Goal: Information Seeking & Learning: Learn about a topic

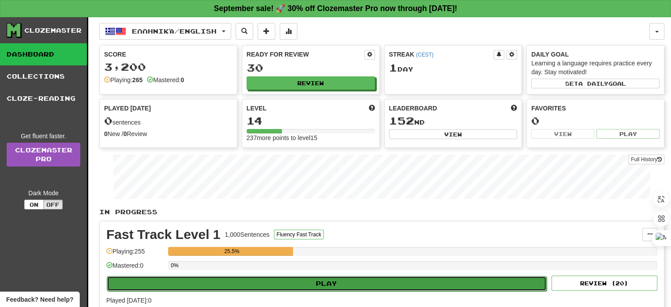
click at [390, 279] on button "Play" at bounding box center [327, 283] width 440 height 15
select select "**"
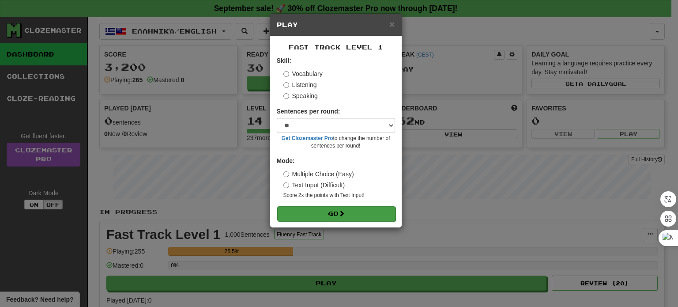
drag, startPoint x: 343, startPoint y: 204, endPoint x: 342, endPoint y: 210, distance: 5.4
click at [342, 210] on form "Skill: Vocabulary Listening Speaking Sentences per round: * ** ** ** ** ** *** …" at bounding box center [336, 138] width 118 height 165
click at [342, 210] on span at bounding box center [341, 213] width 6 height 6
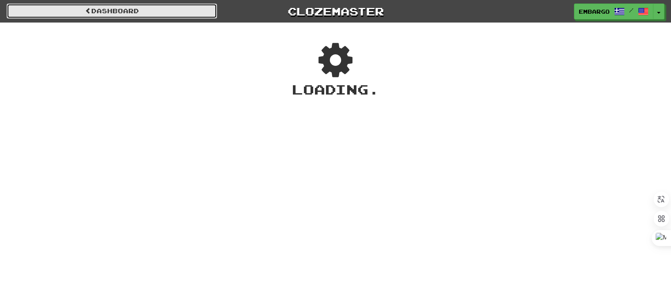
click at [118, 10] on link "Dashboard" at bounding box center [112, 11] width 210 height 15
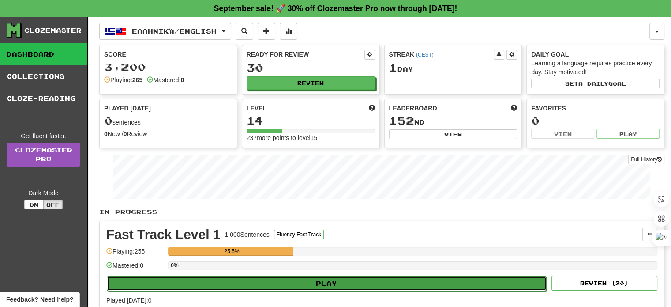
click at [346, 284] on button "Play" at bounding box center [327, 283] width 440 height 15
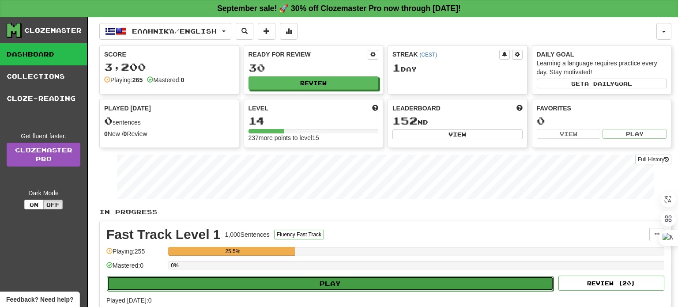
select select "**"
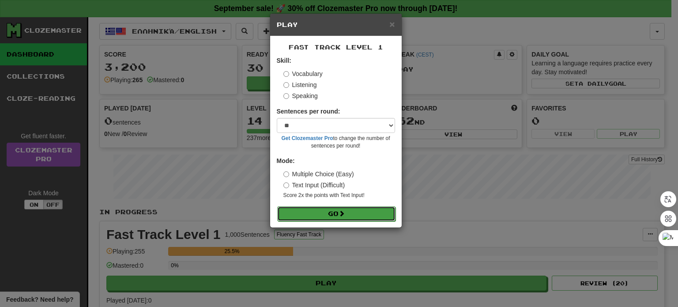
click at [315, 217] on button "Go" at bounding box center [336, 213] width 118 height 15
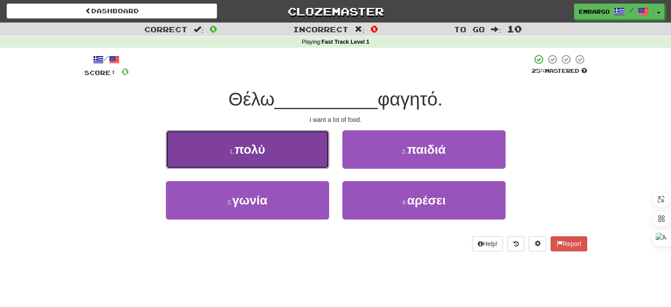
click at [264, 151] on span "πολύ" at bounding box center [250, 150] width 30 height 14
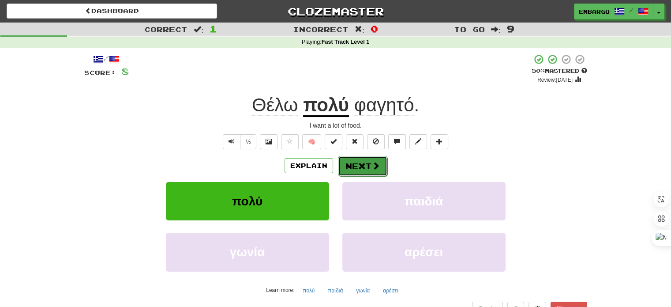
click at [339, 164] on button "Next" at bounding box center [362, 166] width 49 height 20
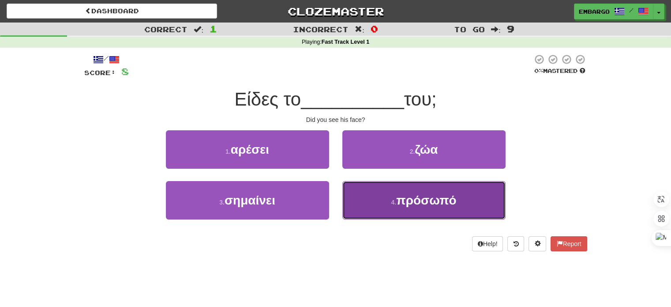
click at [409, 209] on button "4 . πρόσωπό" at bounding box center [423, 200] width 163 height 38
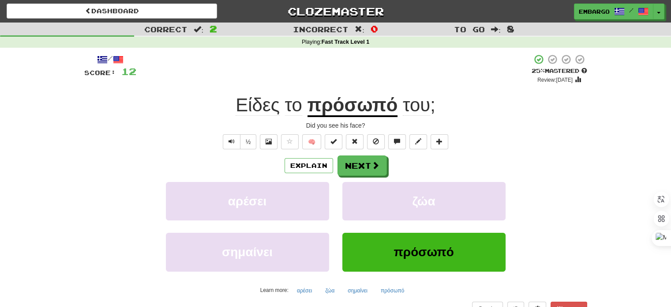
click at [372, 107] on u "πρόσωπό" at bounding box center [353, 105] width 90 height 23
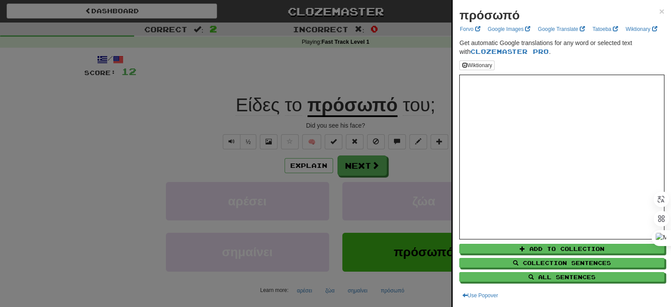
click at [410, 77] on div at bounding box center [335, 153] width 671 height 307
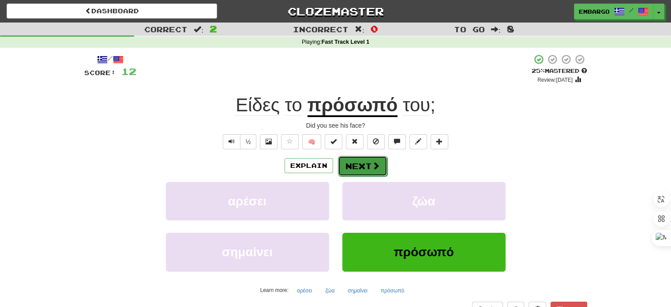
click at [363, 164] on button "Next" at bounding box center [362, 166] width 49 height 20
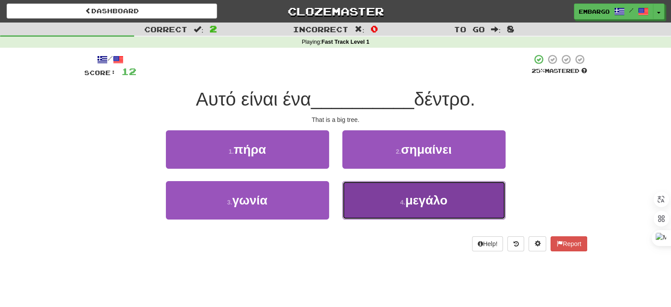
click at [410, 202] on span "μεγάλο" at bounding box center [427, 200] width 42 height 14
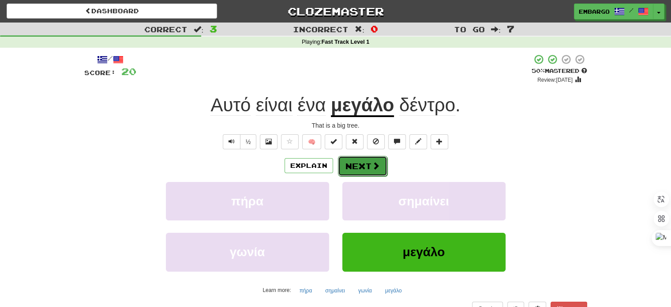
click at [361, 165] on button "Next" at bounding box center [362, 166] width 49 height 20
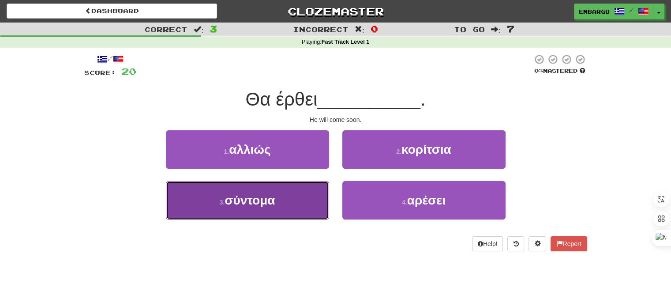
click at [256, 203] on span "σύντομα" at bounding box center [250, 200] width 50 height 14
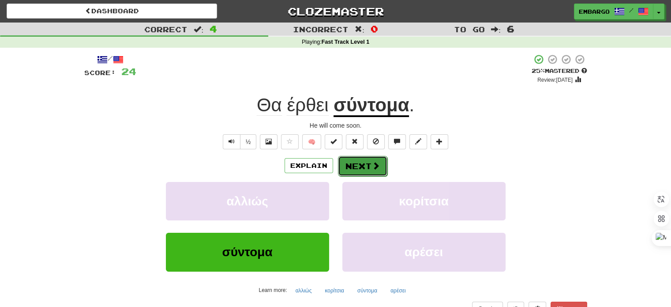
click at [356, 167] on button "Next" at bounding box center [362, 166] width 49 height 20
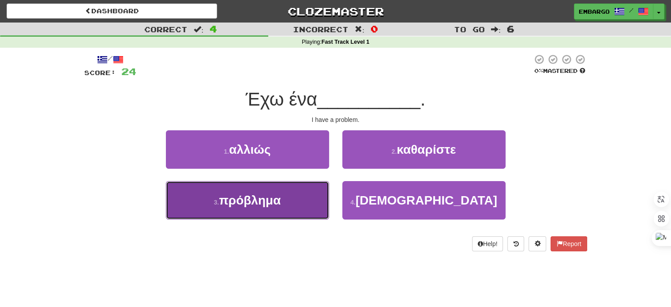
click at [255, 197] on span "πρόβλημα" at bounding box center [250, 200] width 62 height 14
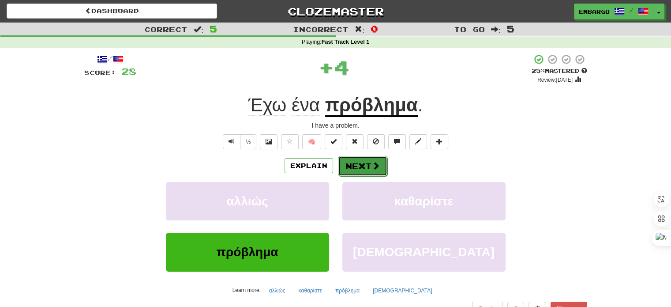
click at [364, 163] on button "Next" at bounding box center [362, 166] width 49 height 20
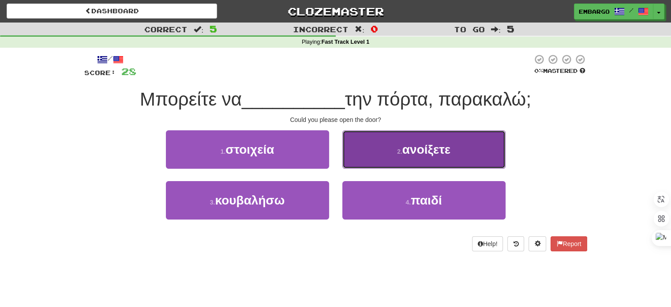
click at [395, 133] on button "2 . ανοίξετε" at bounding box center [423, 149] width 163 height 38
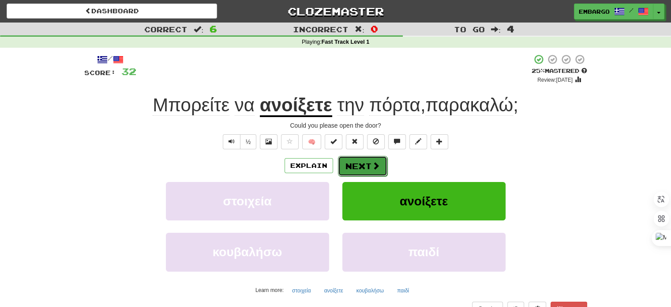
click at [369, 163] on button "Next" at bounding box center [362, 166] width 49 height 20
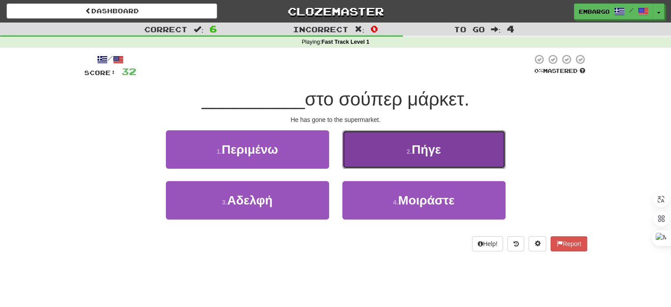
click at [432, 134] on button "2 . Πήγε" at bounding box center [423, 149] width 163 height 38
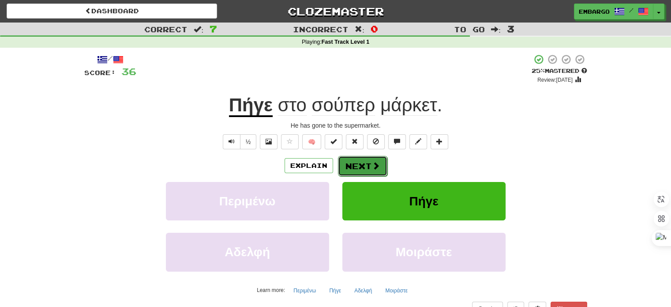
click at [342, 162] on button "Next" at bounding box center [362, 166] width 49 height 20
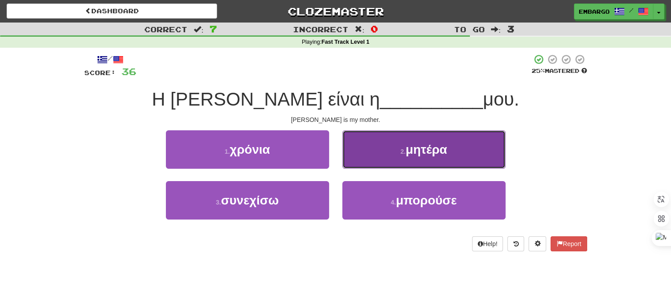
click at [381, 149] on button "2 . μητέρα" at bounding box center [423, 149] width 163 height 38
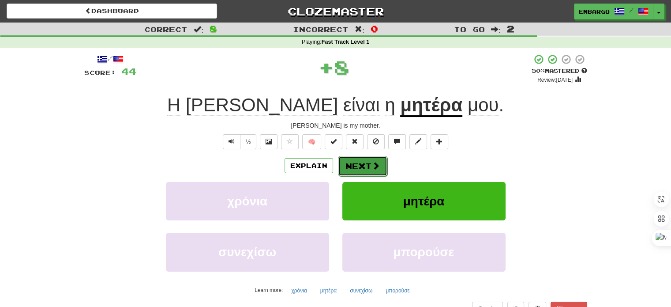
click at [372, 162] on span at bounding box center [376, 166] width 8 height 8
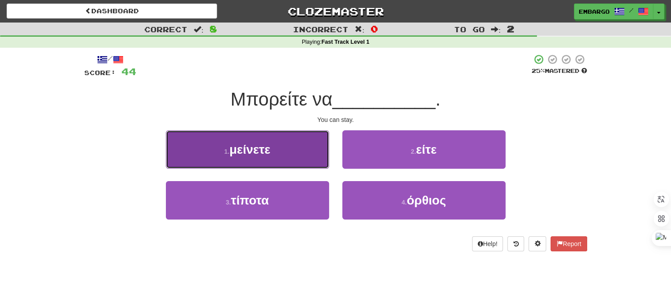
click at [295, 143] on button "1 . μείνετε" at bounding box center [247, 149] width 163 height 38
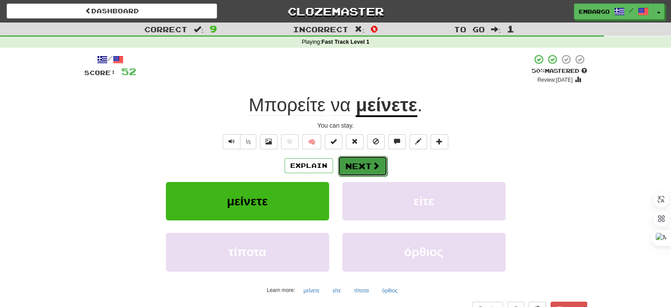
click at [353, 165] on button "Next" at bounding box center [362, 166] width 49 height 20
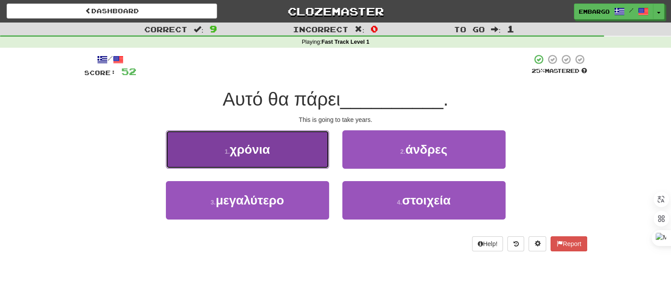
click at [289, 147] on button "1 . χρόνια" at bounding box center [247, 149] width 163 height 38
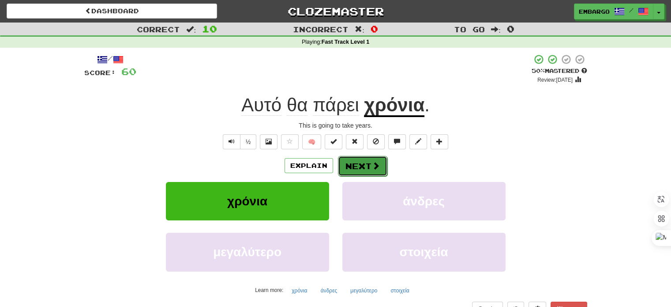
click at [359, 164] on button "Next" at bounding box center [362, 166] width 49 height 20
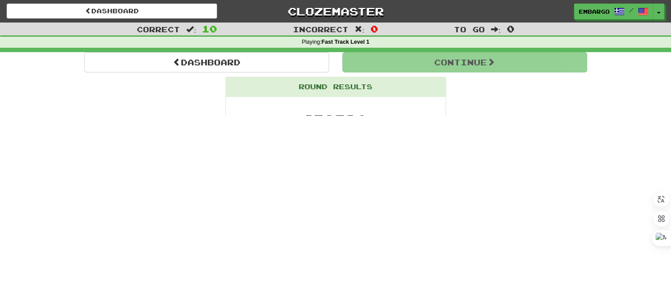
click at [359, 164] on div "Dashboard Clozemaster embargo / Toggle Dropdown Dashboard Leaderboard Activity …" at bounding box center [335, 153] width 671 height 307
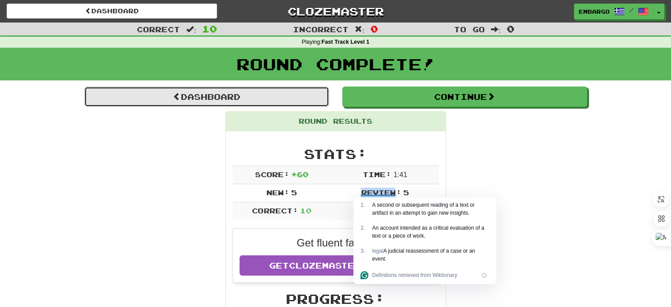
click at [210, 93] on link "Dashboard" at bounding box center [206, 96] width 245 height 20
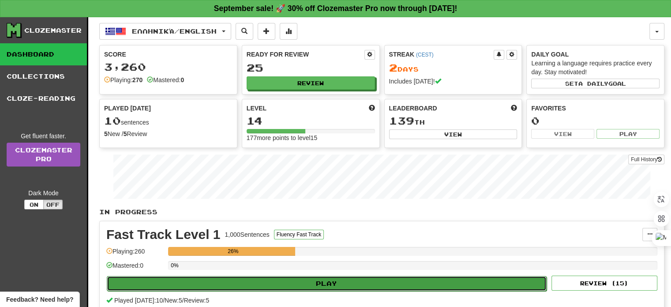
click at [316, 280] on button "Play" at bounding box center [327, 283] width 440 height 15
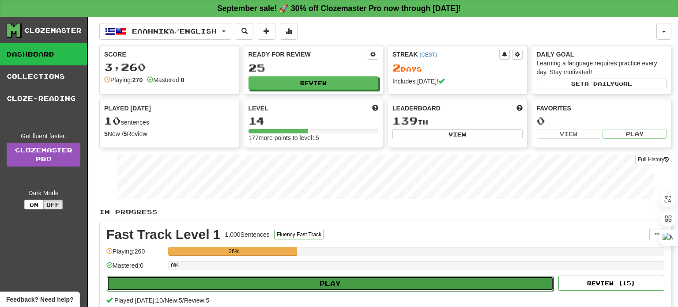
select select "**"
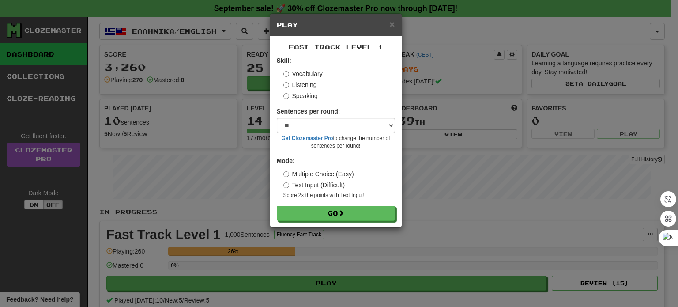
click at [309, 87] on label "Listening" at bounding box center [300, 84] width 34 height 9
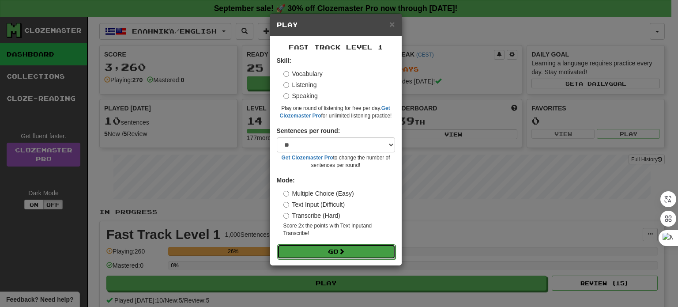
click at [324, 248] on button "Go" at bounding box center [336, 251] width 118 height 15
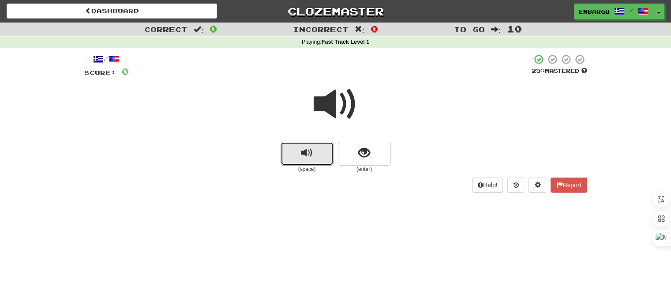
click at [295, 152] on button "replay audio" at bounding box center [307, 154] width 53 height 24
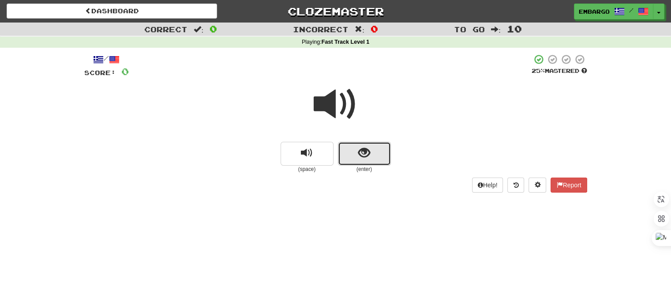
click at [374, 157] on button "show sentence" at bounding box center [364, 154] width 53 height 24
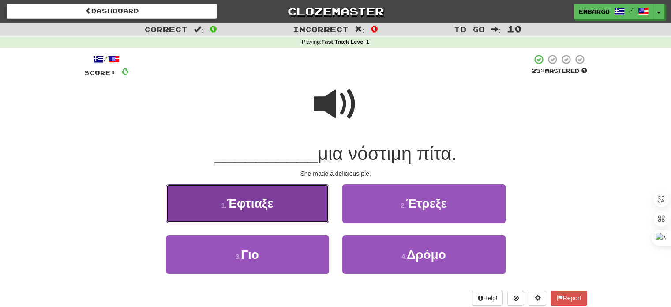
click at [288, 199] on button "1 . Έφτιαξε" at bounding box center [247, 203] width 163 height 38
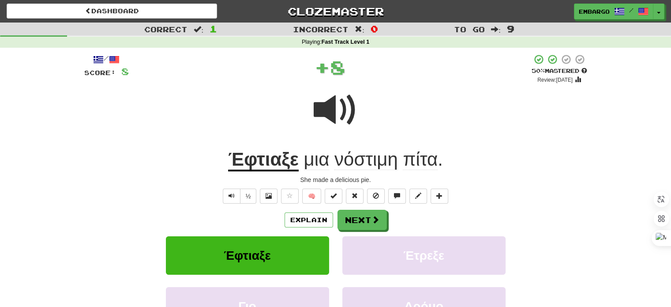
click at [272, 161] on u "Έφτιαξε" at bounding box center [263, 160] width 71 height 23
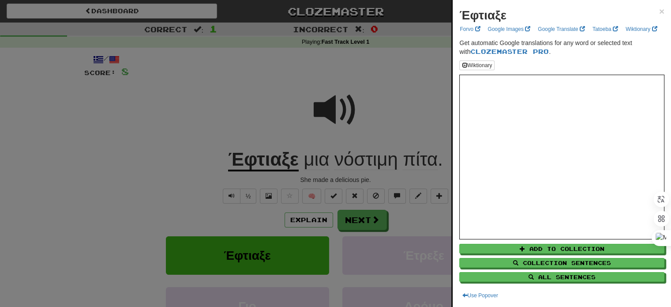
click at [394, 116] on div at bounding box center [335, 153] width 671 height 307
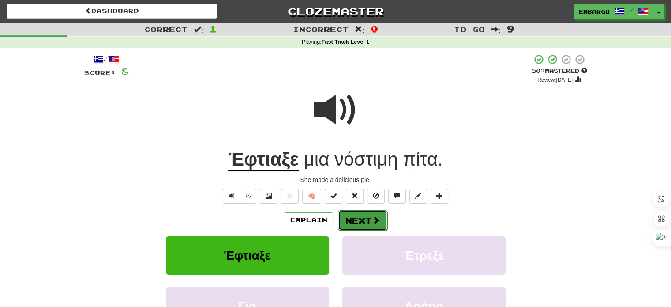
click at [363, 222] on button "Next" at bounding box center [362, 220] width 49 height 20
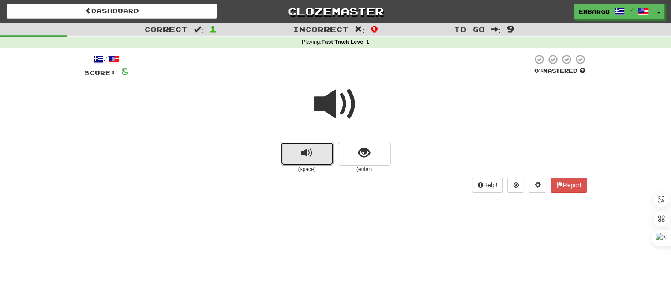
click at [307, 152] on span "replay audio" at bounding box center [307, 153] width 12 height 12
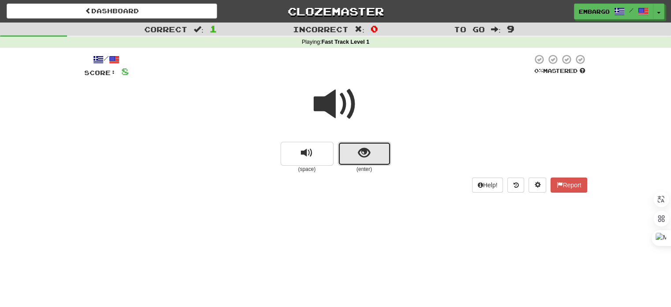
click at [363, 158] on span "show sentence" at bounding box center [364, 153] width 12 height 12
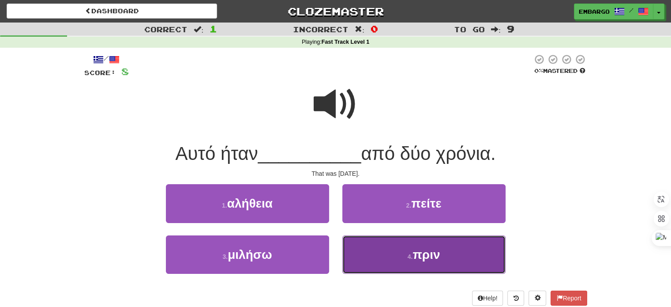
click at [360, 241] on button "4 . πριν" at bounding box center [423, 254] width 163 height 38
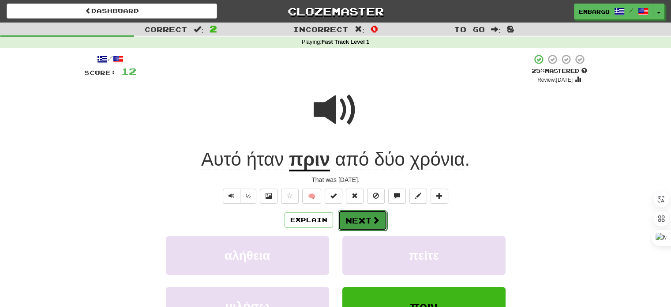
click at [356, 219] on button "Next" at bounding box center [362, 220] width 49 height 20
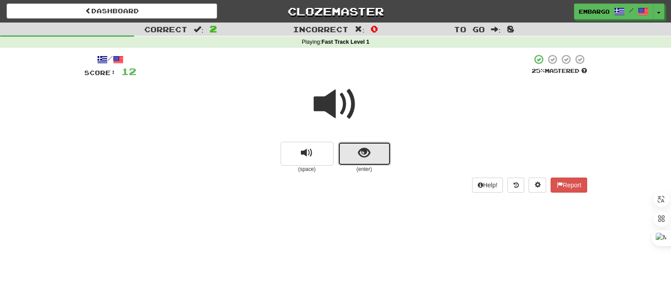
click at [358, 152] on span "show sentence" at bounding box center [364, 153] width 12 height 12
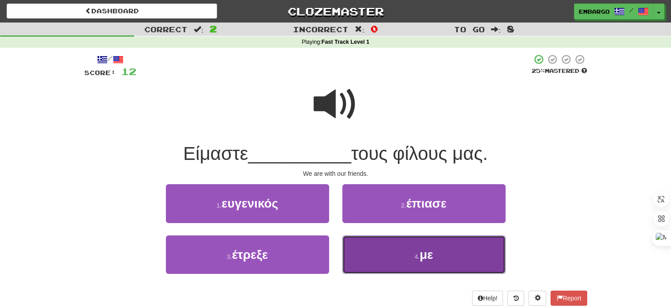
click at [399, 257] on button "4 . με" at bounding box center [423, 254] width 163 height 38
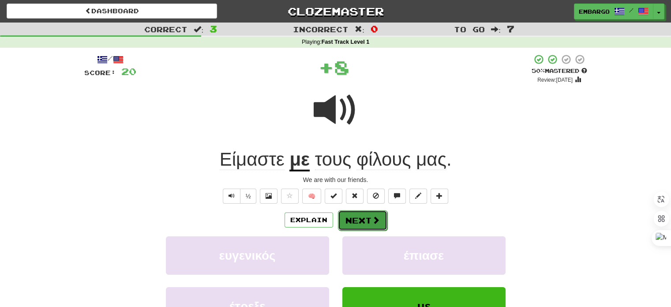
click at [370, 219] on button "Next" at bounding box center [362, 220] width 49 height 20
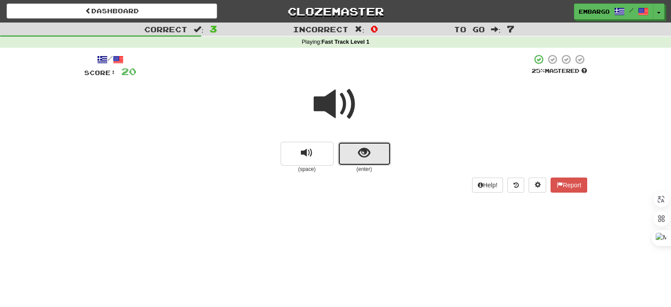
click at [361, 159] on span "show sentence" at bounding box center [364, 153] width 12 height 12
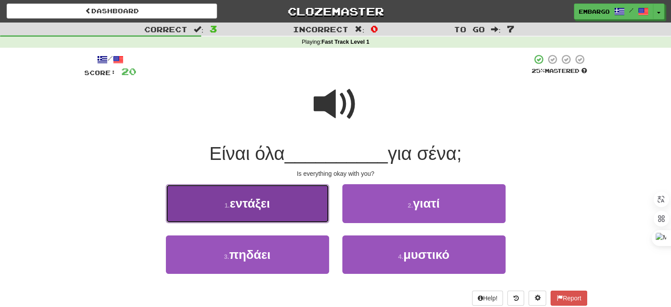
click at [276, 197] on button "1 . εντάξει" at bounding box center [247, 203] width 163 height 38
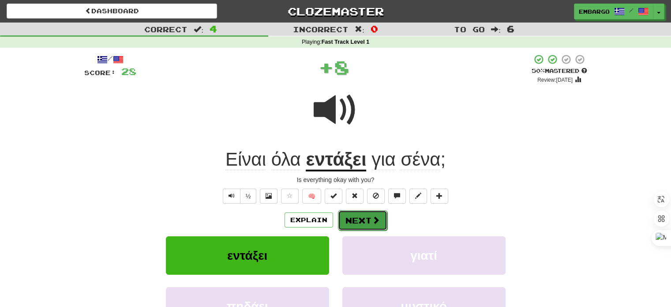
click at [358, 219] on button "Next" at bounding box center [362, 220] width 49 height 20
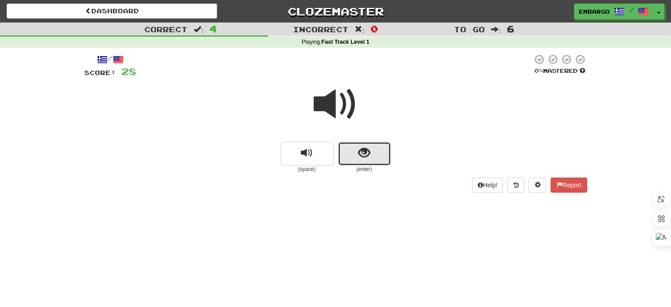
click at [362, 152] on span "show sentence" at bounding box center [364, 153] width 12 height 12
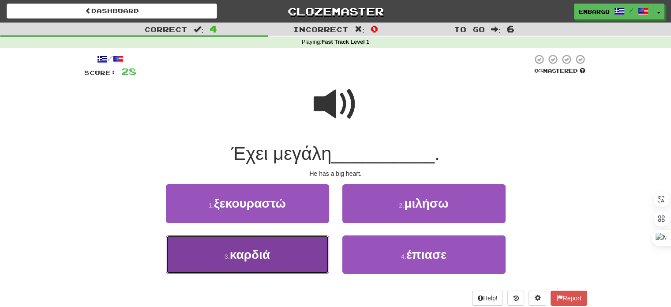
click at [251, 251] on span "καρδιά" at bounding box center [250, 255] width 40 height 14
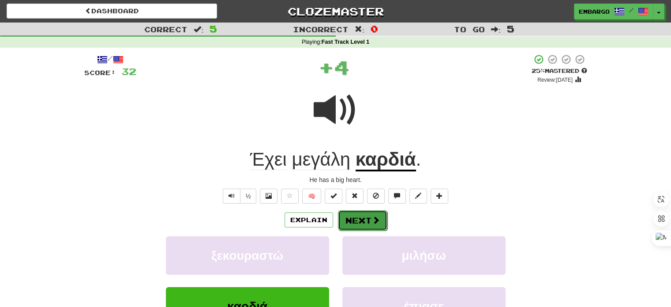
click at [358, 216] on button "Next" at bounding box center [362, 220] width 49 height 20
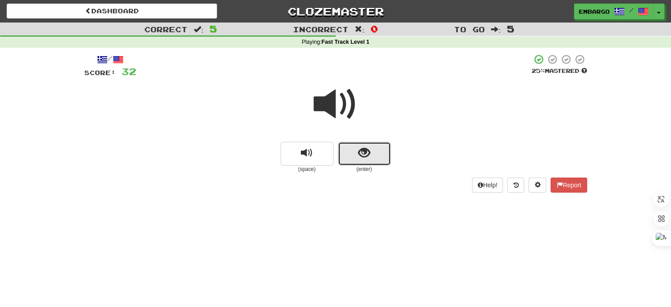
click at [356, 152] on button "show sentence" at bounding box center [364, 154] width 53 height 24
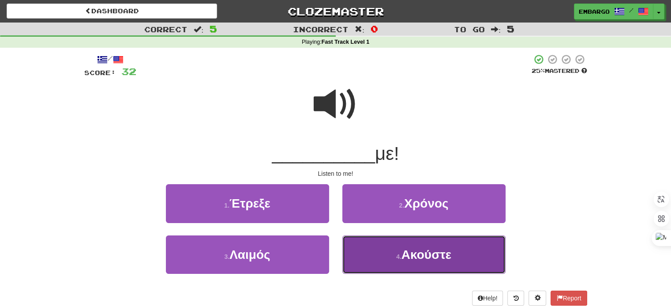
click at [386, 248] on button "4 . Ακούστε" at bounding box center [423, 254] width 163 height 38
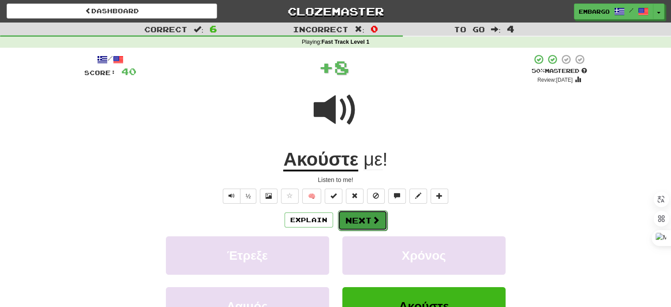
click at [368, 219] on button "Next" at bounding box center [362, 220] width 49 height 20
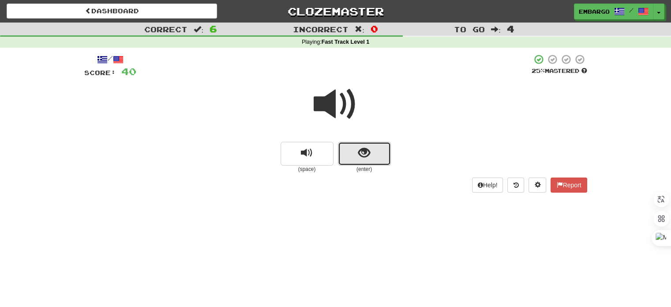
click at [361, 153] on span "show sentence" at bounding box center [364, 153] width 12 height 12
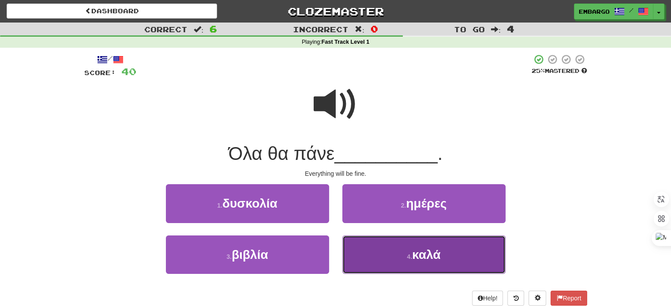
click at [380, 251] on button "4 . καλά" at bounding box center [423, 254] width 163 height 38
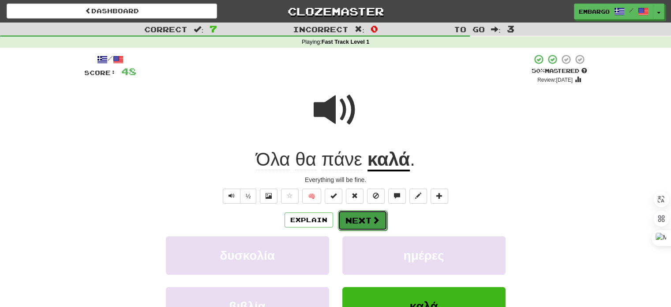
click at [355, 215] on button "Next" at bounding box center [362, 220] width 49 height 20
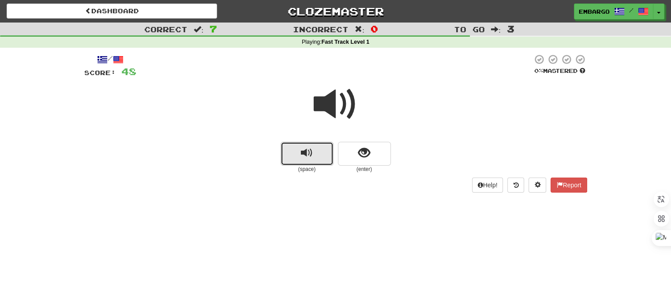
click at [312, 150] on span "replay audio" at bounding box center [307, 153] width 12 height 12
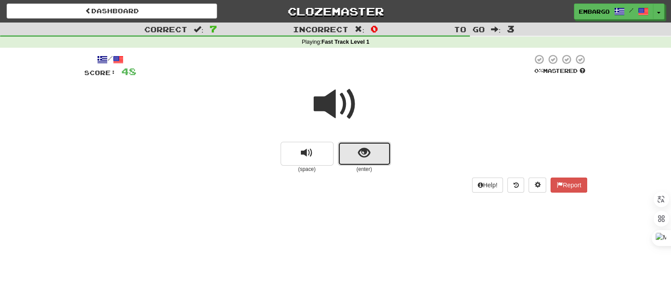
click at [349, 156] on button "show sentence" at bounding box center [364, 154] width 53 height 24
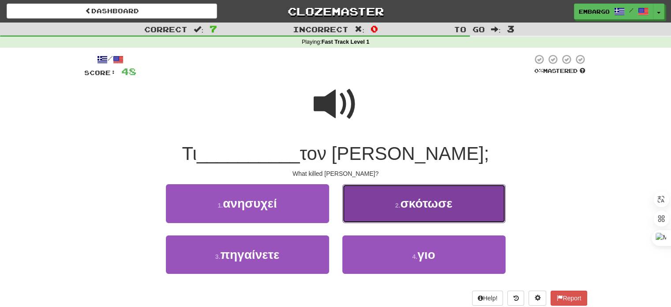
click at [384, 201] on button "2 . σκότωσε" at bounding box center [423, 203] width 163 height 38
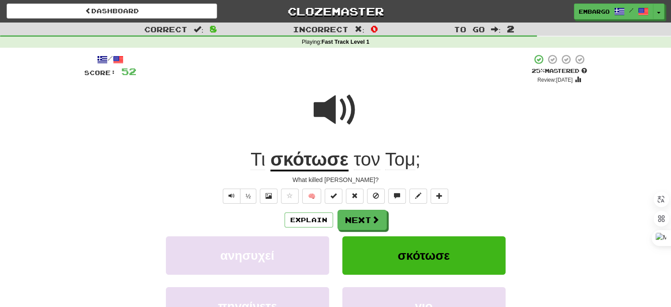
click at [306, 160] on u "σκότωσε" at bounding box center [310, 160] width 78 height 23
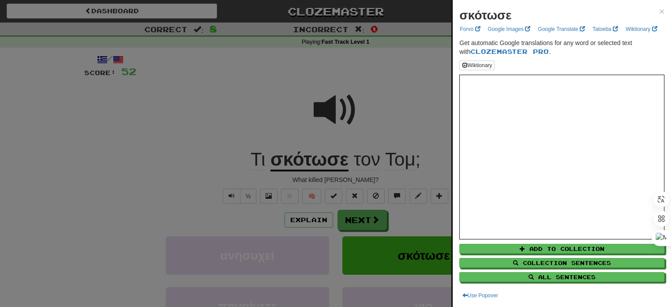
click at [397, 90] on div at bounding box center [335, 153] width 671 height 307
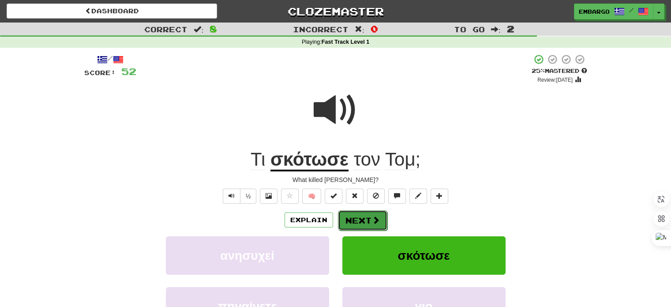
click at [345, 220] on button "Next" at bounding box center [362, 220] width 49 height 20
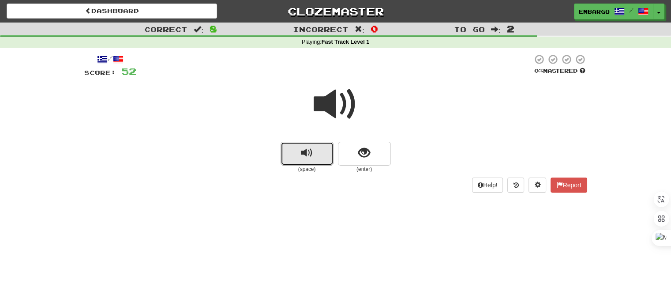
click at [307, 151] on span "replay audio" at bounding box center [307, 153] width 12 height 12
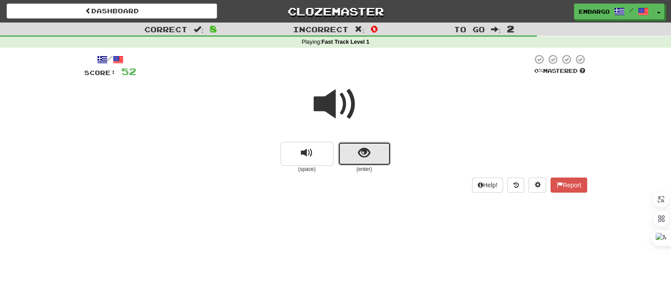
click at [365, 152] on span "show sentence" at bounding box center [364, 153] width 12 height 12
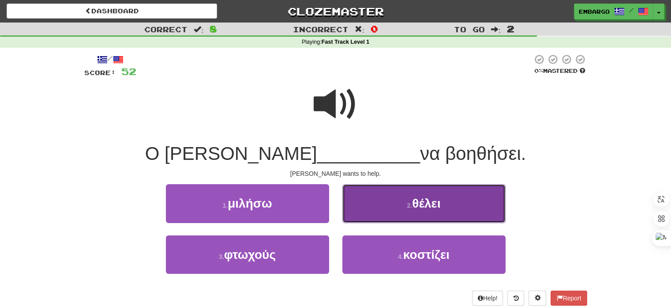
click at [376, 201] on button "2 . θέλει" at bounding box center [423, 203] width 163 height 38
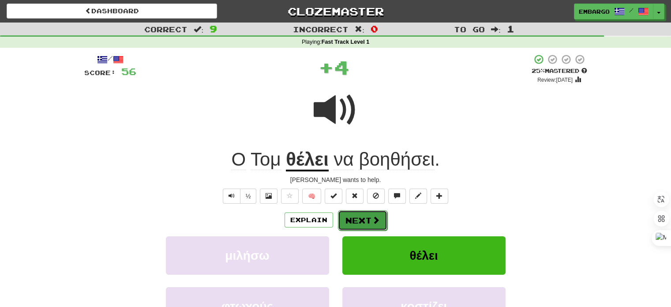
click at [367, 218] on button "Next" at bounding box center [362, 220] width 49 height 20
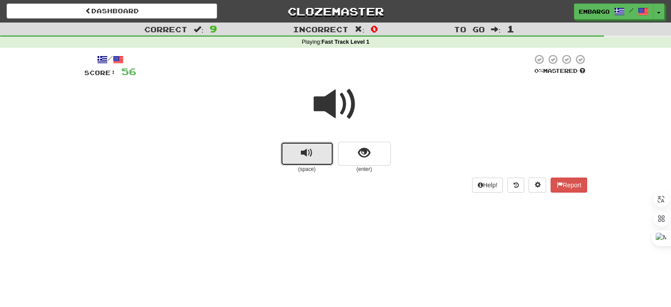
click at [300, 150] on button "replay audio" at bounding box center [307, 154] width 53 height 24
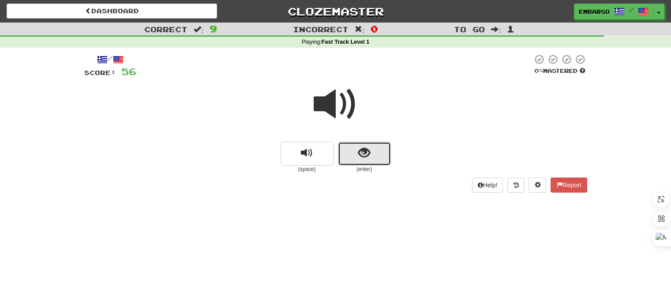
click at [362, 150] on span "show sentence" at bounding box center [364, 153] width 12 height 12
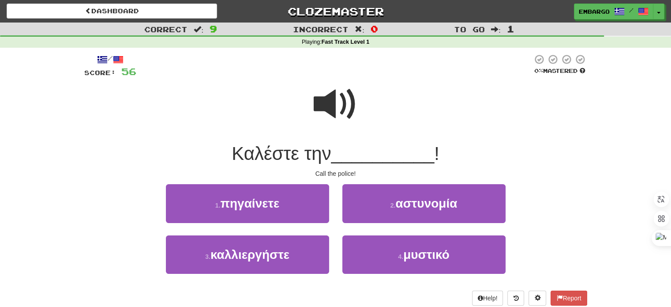
click at [277, 154] on span "Καλέστε την" at bounding box center [281, 153] width 99 height 21
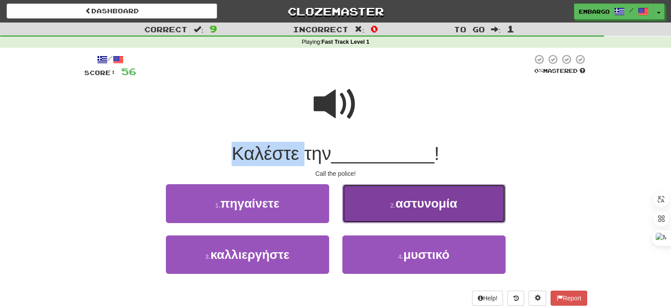
click at [416, 213] on button "2 . αστυνομία" at bounding box center [423, 203] width 163 height 38
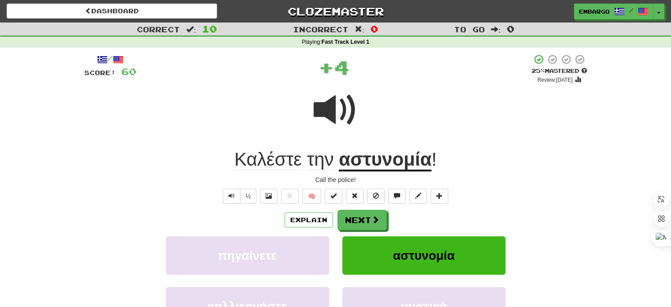
click at [273, 161] on span "Καλέστε" at bounding box center [268, 159] width 68 height 21
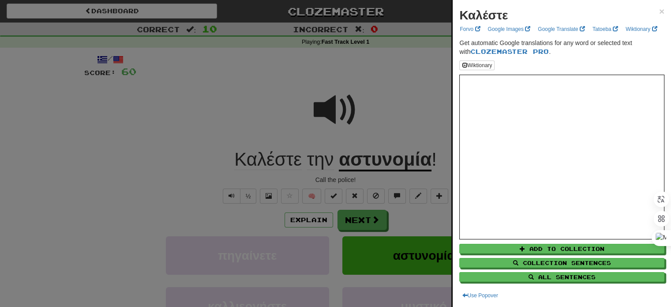
click at [389, 109] on div at bounding box center [335, 153] width 671 height 307
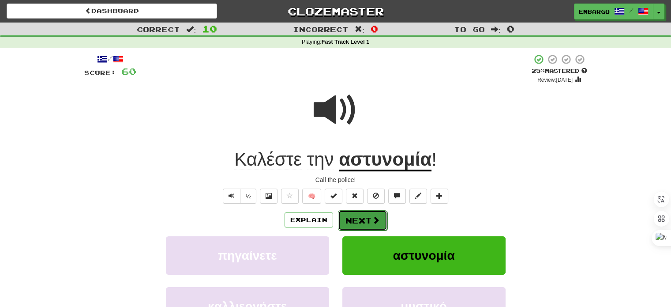
click at [362, 221] on button "Next" at bounding box center [362, 220] width 49 height 20
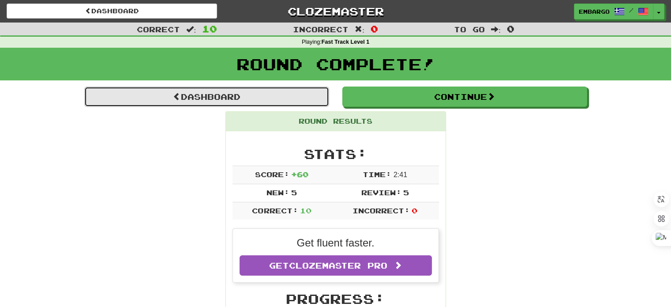
click at [208, 96] on link "Dashboard" at bounding box center [206, 96] width 245 height 20
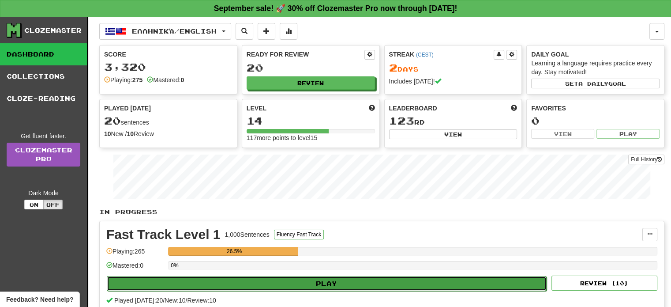
click at [333, 278] on button "Play" at bounding box center [327, 283] width 440 height 15
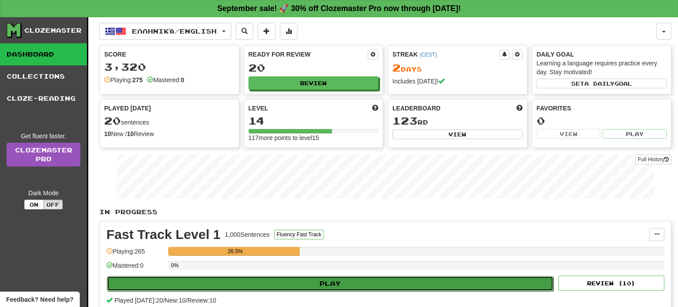
select select "**"
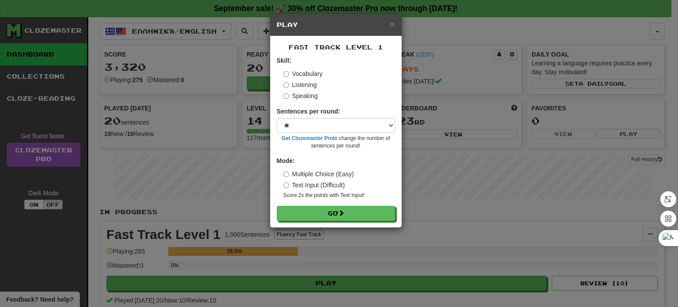
click at [305, 97] on label "Speaking" at bounding box center [300, 95] width 34 height 9
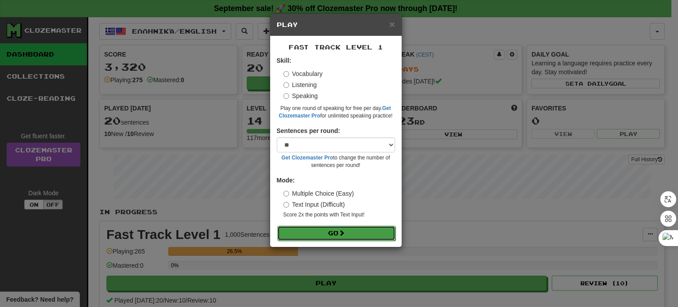
click at [332, 228] on button "Go" at bounding box center [336, 232] width 118 height 15
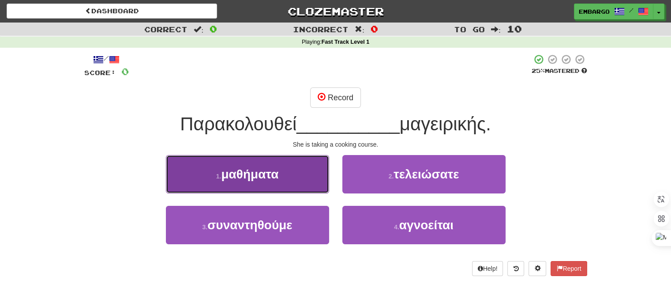
click at [216, 165] on button "1 . μαθήματα" at bounding box center [247, 174] width 163 height 38
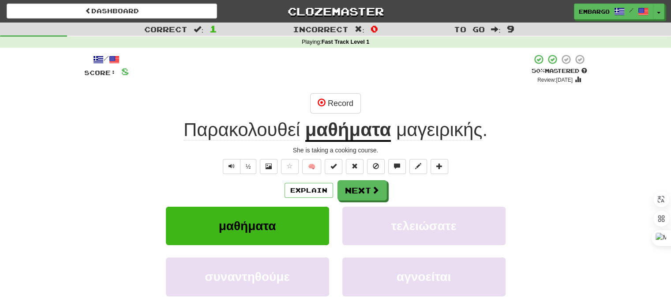
click at [340, 132] on u "μαθήματα" at bounding box center [348, 130] width 86 height 23
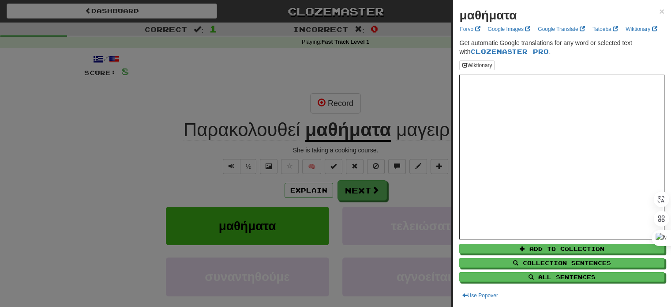
click at [395, 88] on div at bounding box center [335, 153] width 671 height 307
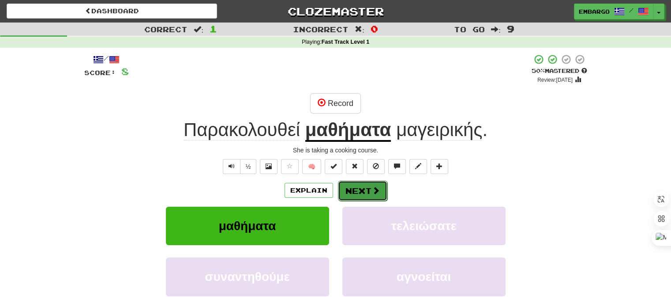
click at [357, 195] on button "Next" at bounding box center [362, 190] width 49 height 20
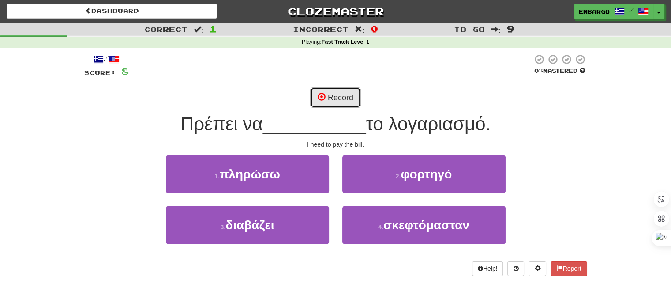
click at [323, 95] on span at bounding box center [322, 97] width 8 height 8
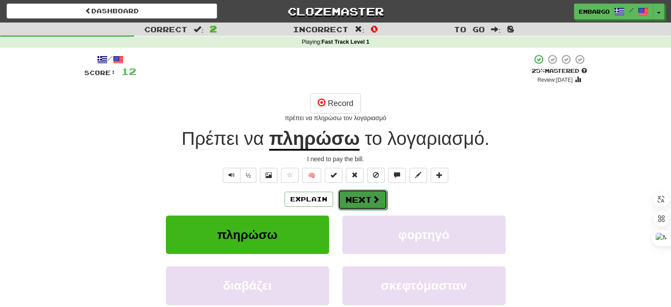
click at [350, 197] on button "Next" at bounding box center [362, 199] width 49 height 20
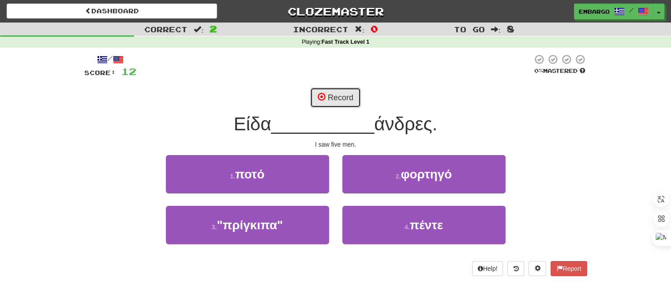
click at [322, 95] on span at bounding box center [322, 97] width 8 height 8
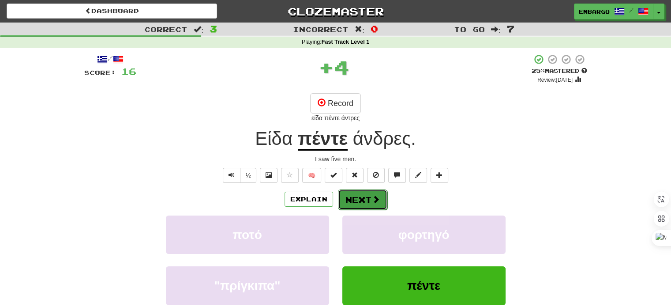
click at [358, 196] on button "Next" at bounding box center [362, 199] width 49 height 20
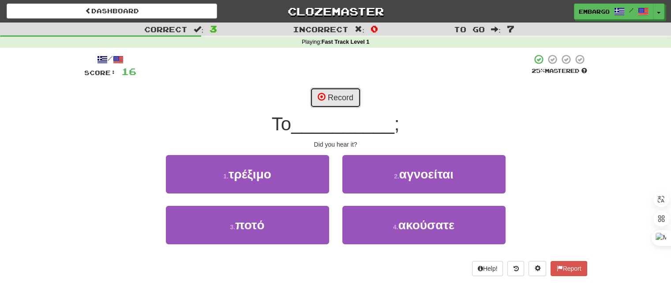
click at [334, 96] on button "Record" at bounding box center [335, 97] width 51 height 20
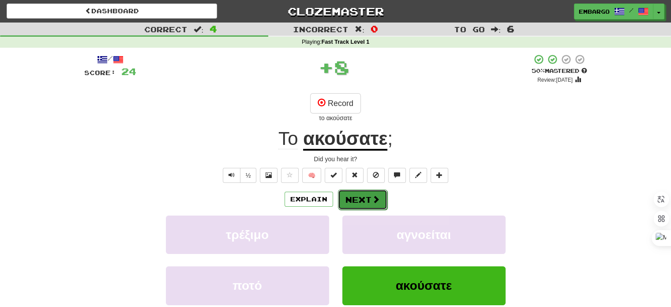
click at [358, 195] on button "Next" at bounding box center [362, 199] width 49 height 20
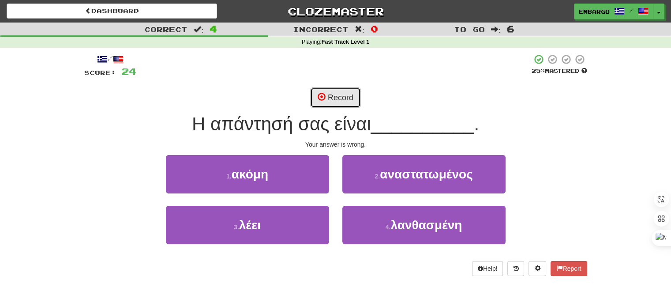
click at [322, 97] on span at bounding box center [322, 97] width 8 height 8
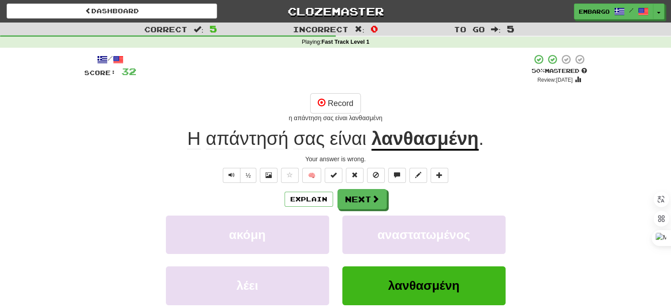
click at [431, 138] on u "λανθασμένη" at bounding box center [425, 139] width 107 height 23
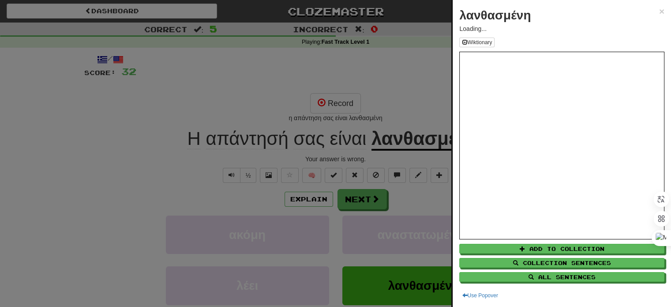
click at [399, 92] on div at bounding box center [335, 153] width 671 height 307
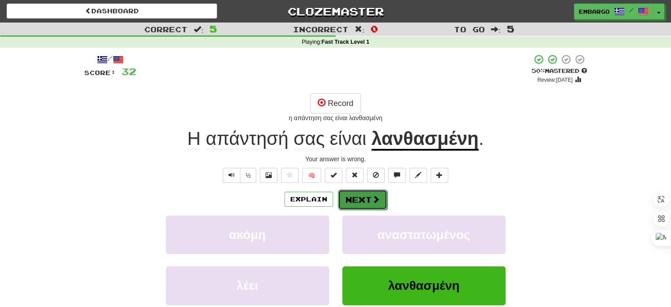
click at [372, 195] on span at bounding box center [376, 199] width 8 height 8
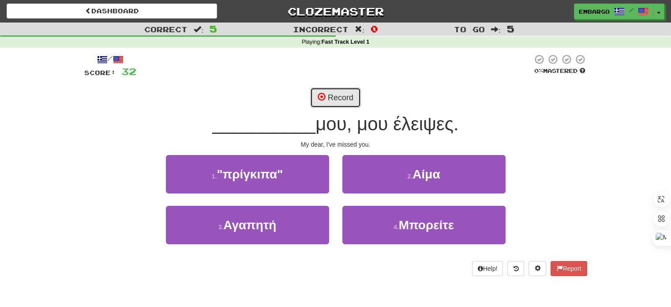
click at [323, 91] on button "Record" at bounding box center [335, 97] width 51 height 20
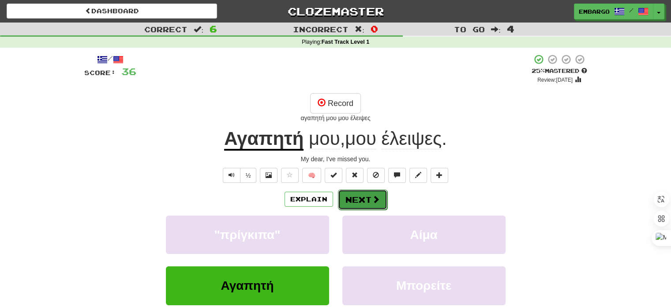
click at [367, 195] on button "Next" at bounding box center [362, 199] width 49 height 20
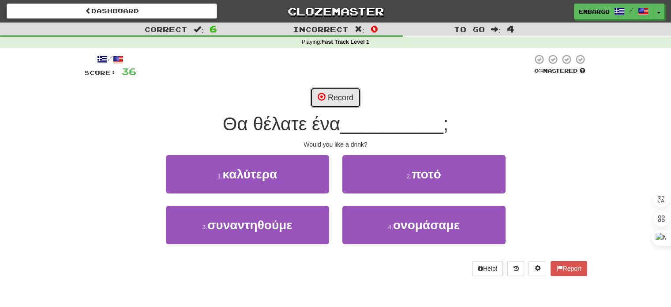
click at [333, 95] on button "Record" at bounding box center [335, 97] width 51 height 20
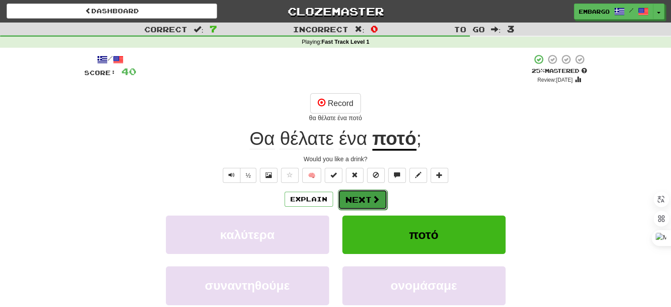
click at [362, 199] on button "Next" at bounding box center [362, 199] width 49 height 20
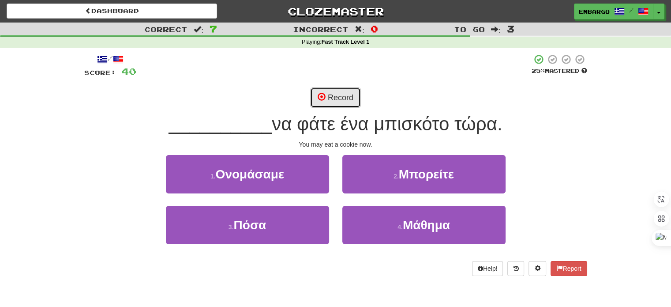
click at [320, 100] on span at bounding box center [322, 97] width 8 height 8
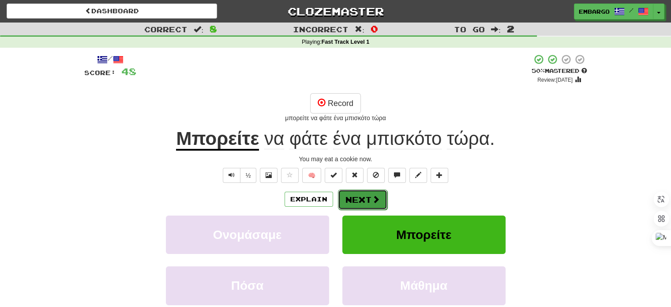
click at [365, 194] on button "Next" at bounding box center [362, 199] width 49 height 20
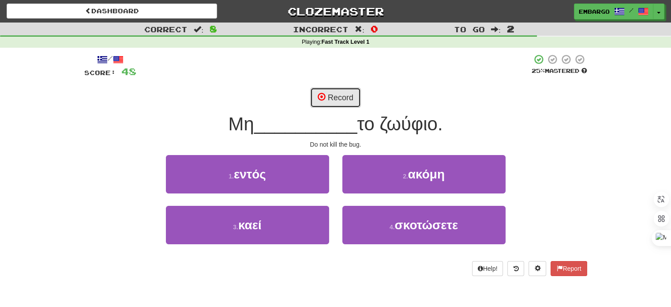
click at [332, 96] on button "Record" at bounding box center [335, 97] width 51 height 20
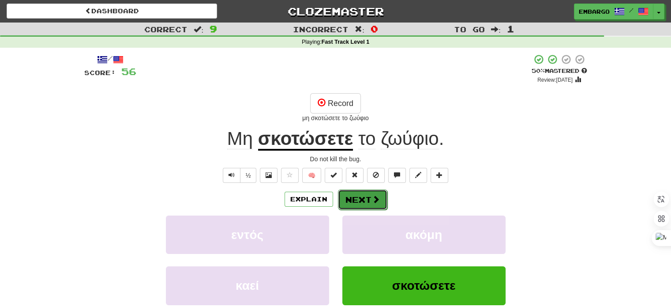
click at [354, 195] on button "Next" at bounding box center [362, 199] width 49 height 20
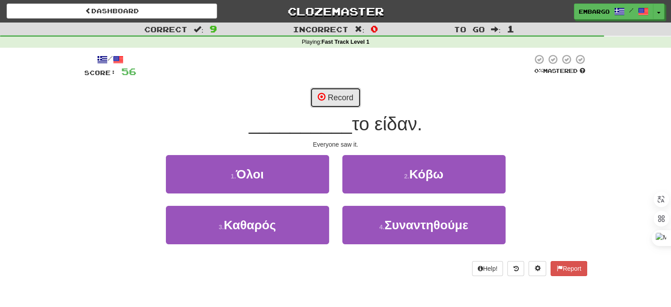
click at [341, 94] on button "Record" at bounding box center [335, 97] width 51 height 20
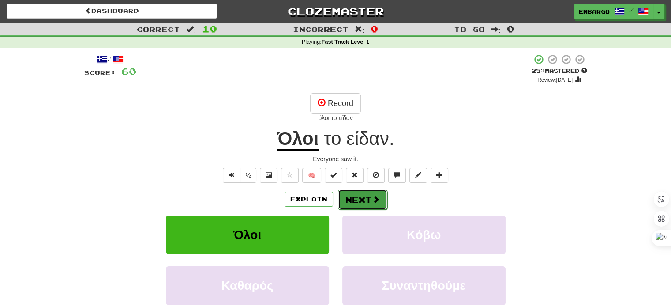
click at [362, 196] on button "Next" at bounding box center [362, 199] width 49 height 20
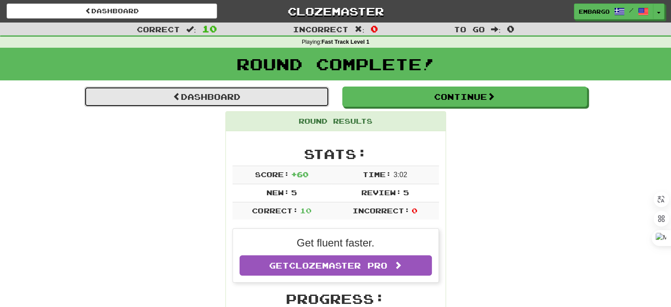
click at [213, 91] on link "Dashboard" at bounding box center [206, 96] width 245 height 20
